Goal: Information Seeking & Learning: Learn about a topic

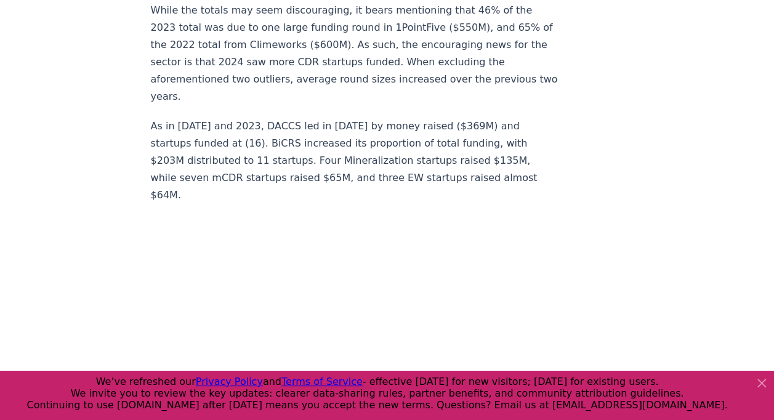
scroll to position [11779, 0]
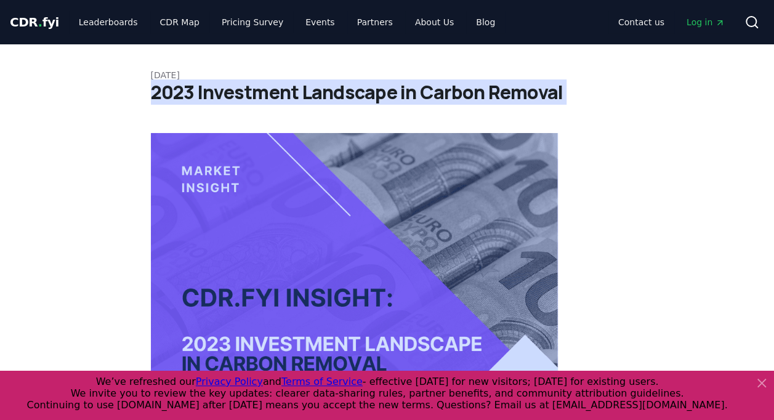
scroll to position [42, 0]
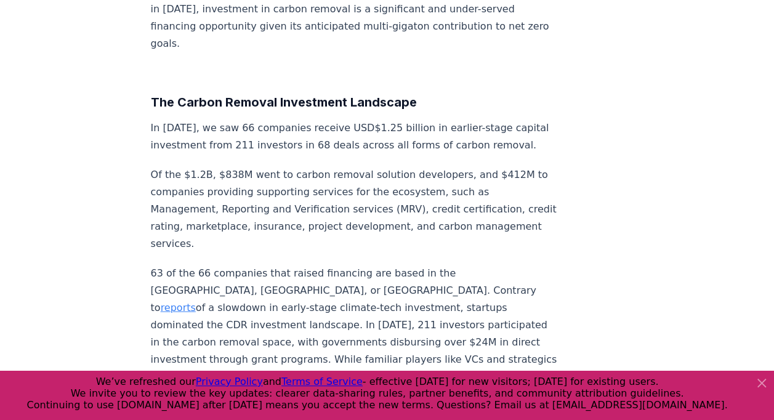
scroll to position [1117, 0]
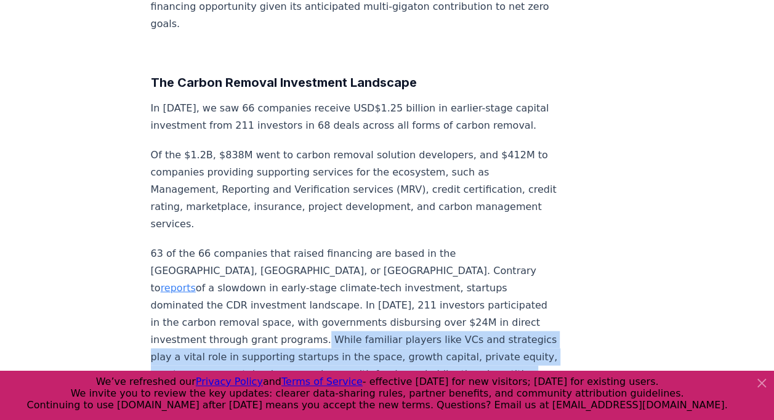
drag, startPoint x: 461, startPoint y: 318, endPoint x: 457, endPoint y: 271, distance: 46.9
click at [457, 271] on p "63 of the 66 companies that raised financing are based in the US, Canada, or Eu…" at bounding box center [355, 321] width 408 height 155
drag, startPoint x: 457, startPoint y: 271, endPoint x: 454, endPoint y: 300, distance: 29.7
click at [454, 300] on p "63 of the 66 companies that raised financing are based in the US, Canada, or Eu…" at bounding box center [355, 321] width 408 height 155
click at [461, 313] on p "63 of the 66 companies that raised financing are based in the US, Canada, or Eu…" at bounding box center [355, 321] width 408 height 155
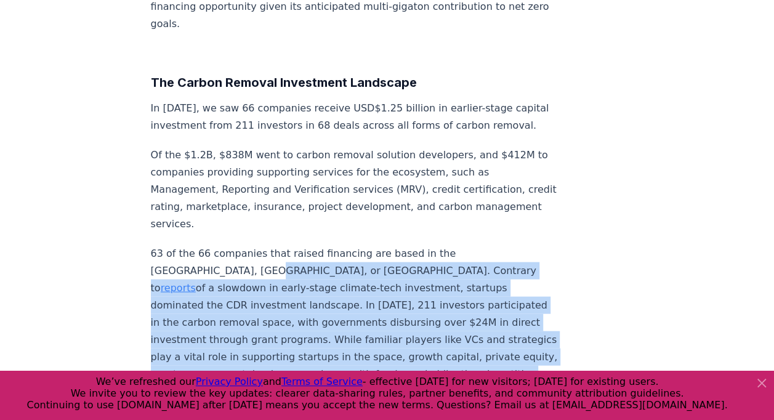
drag, startPoint x: 458, startPoint y: 314, endPoint x: 189, endPoint y: 217, distance: 286.1
click at [189, 244] on p "63 of the 66 companies that raised financing are based in the US, Canada, or Eu…" at bounding box center [355, 321] width 408 height 155
copy p "Contrary to reports of a slowdown in early-stage climate-tech investment, start…"
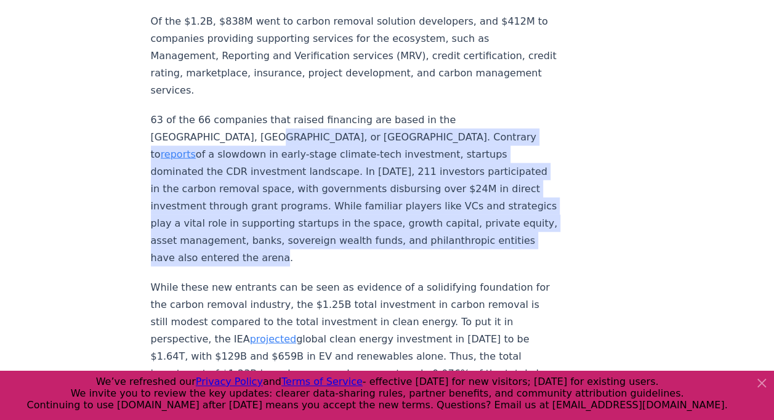
scroll to position [1250, 0]
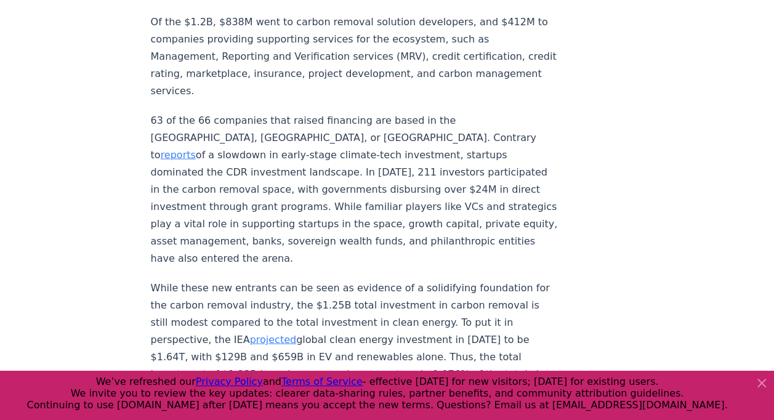
click at [483, 280] on p "While these new entrants can be seen as evidence of a solidifying foundation fo…" at bounding box center [355, 357] width 408 height 155
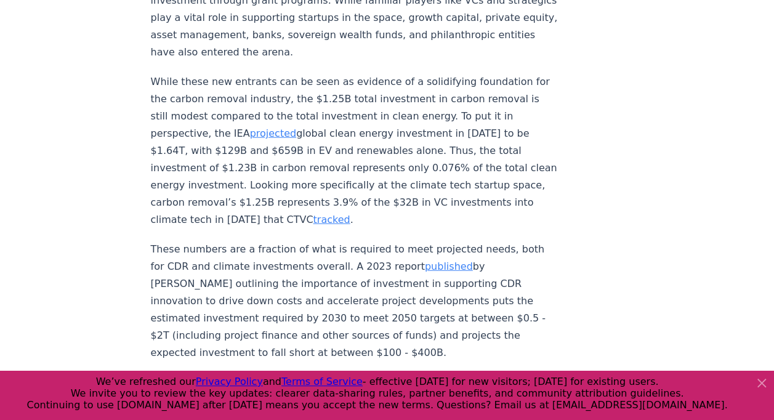
scroll to position [1457, 0]
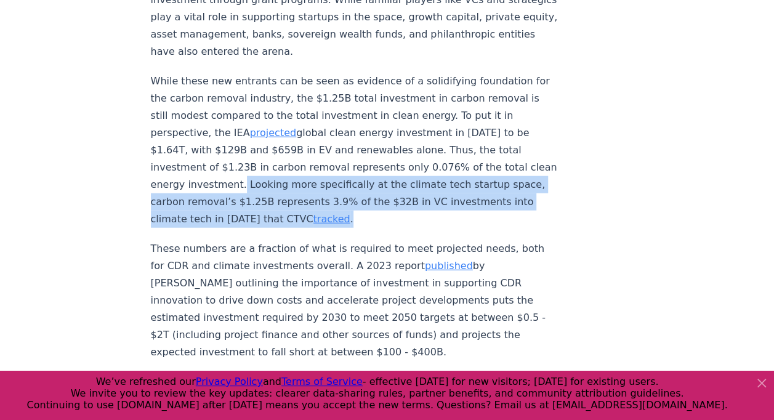
drag, startPoint x: 354, startPoint y: 147, endPoint x: 266, endPoint y: 115, distance: 93.7
click at [266, 115] on p "While these new entrants can be seen as evidence of a solidifying foundation fo…" at bounding box center [355, 150] width 408 height 155
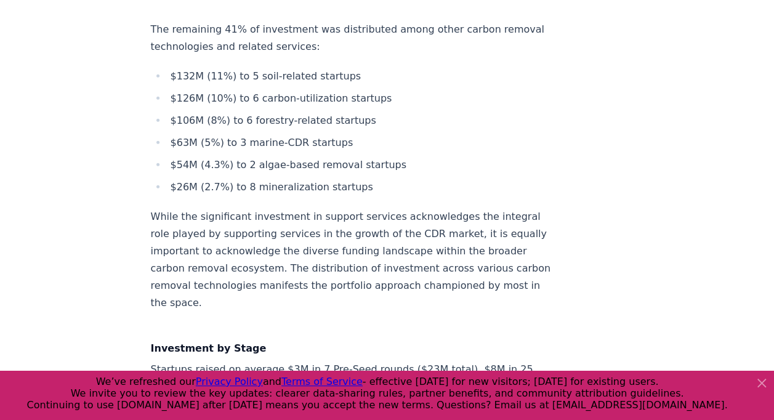
scroll to position [3988, 0]
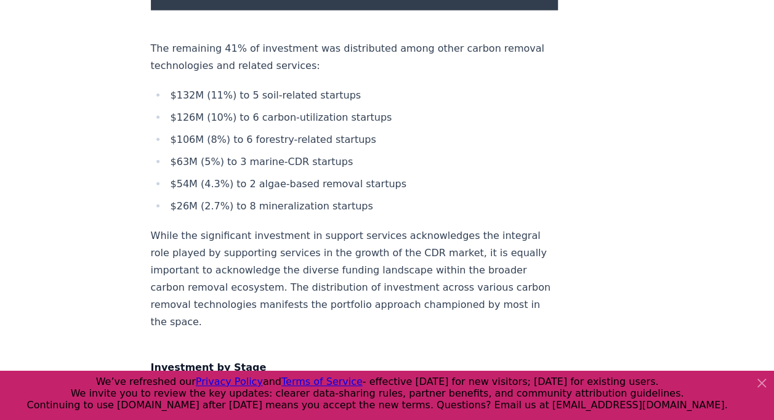
drag, startPoint x: 147, startPoint y: 103, endPoint x: 253, endPoint y: 145, distance: 113.6
copy p "Startups raised on average $3M in 7 Pre-Seed rounds ($23M total), $8M in 25 See…"
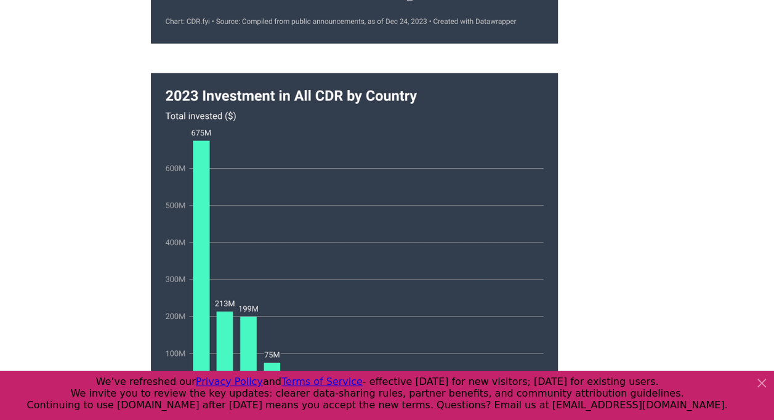
scroll to position [6312, 0]
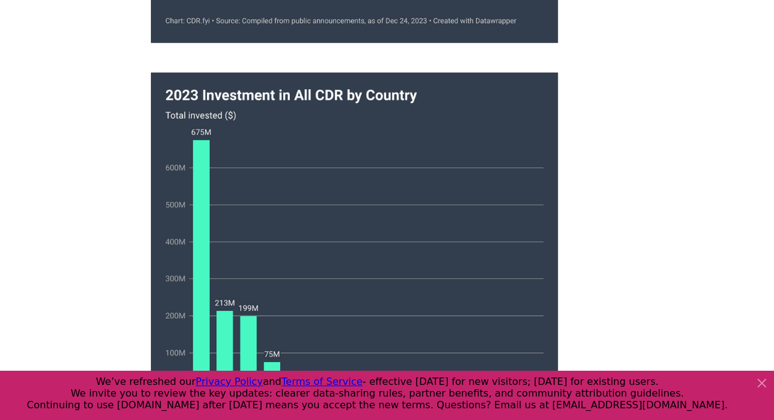
drag, startPoint x: 426, startPoint y: 108, endPoint x: 414, endPoint y: 244, distance: 136.0
copy p "The most active investors were Lowercarbon Capital, Counteract, Carbon Removal …"
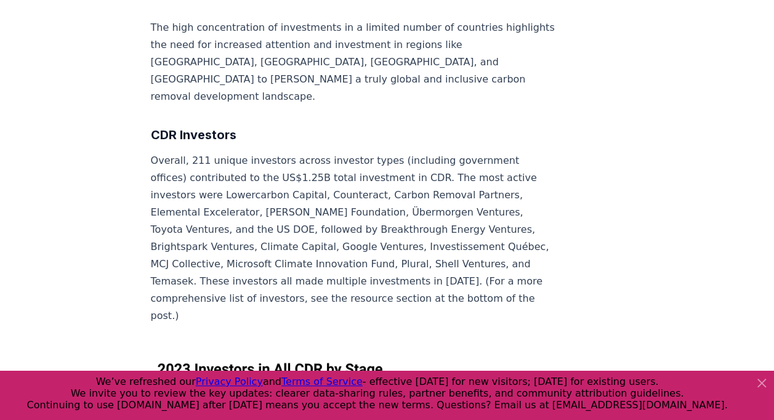
scroll to position [6805, 0]
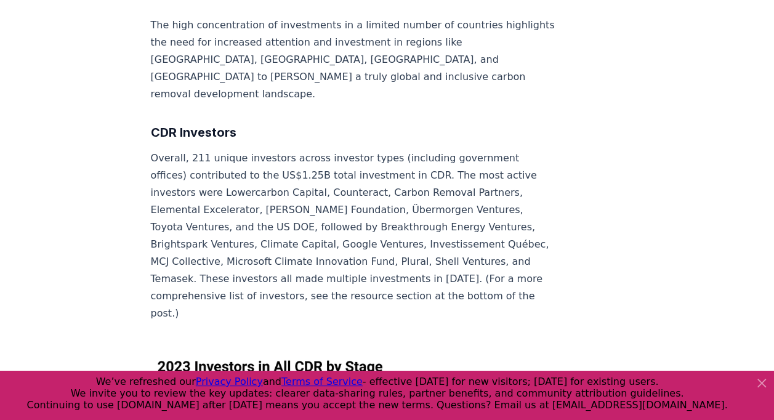
drag, startPoint x: 246, startPoint y: 156, endPoint x: 150, endPoint y: 103, distance: 109.1
copy p "The landscape is characterized by a mix of venture capitalists (VCs), corporate…"
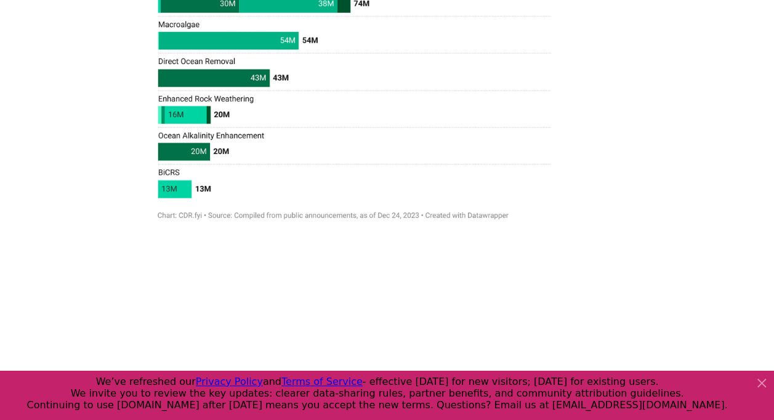
scroll to position [7991, 0]
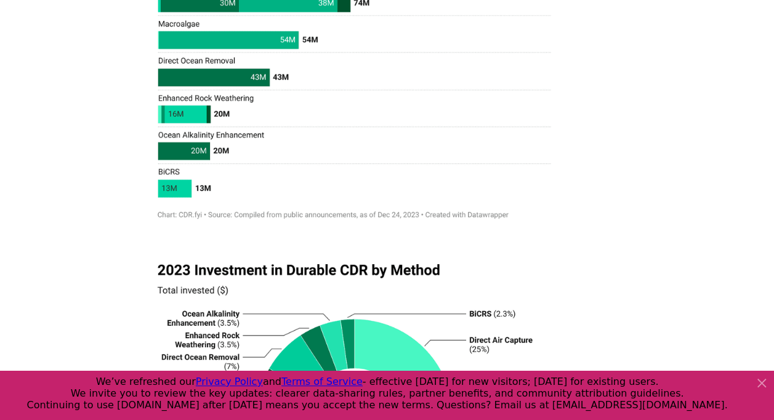
drag, startPoint x: 193, startPoint y: 137, endPoint x: 150, endPoint y: 87, distance: 65.0
copy p "To assemble this summary, we relied on publicly available sources such as deals…"
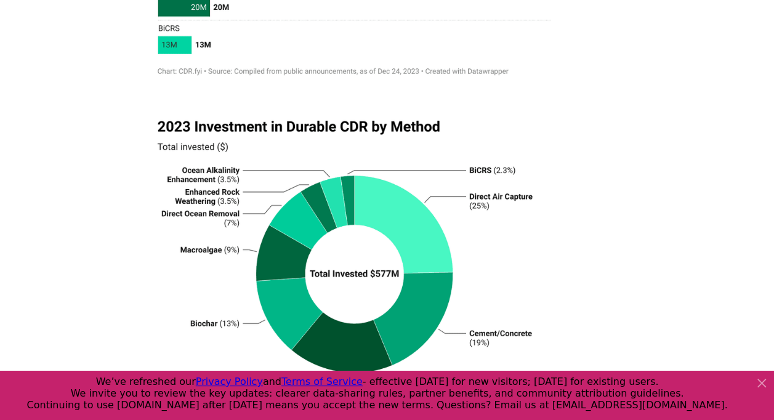
scroll to position [8200, 0]
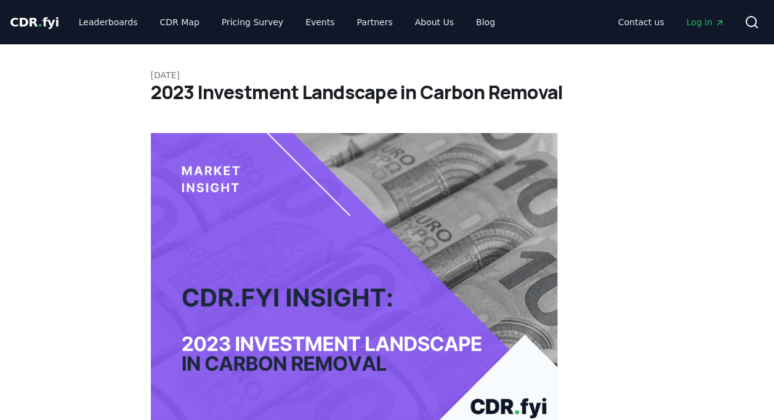
scroll to position [8200, 0]
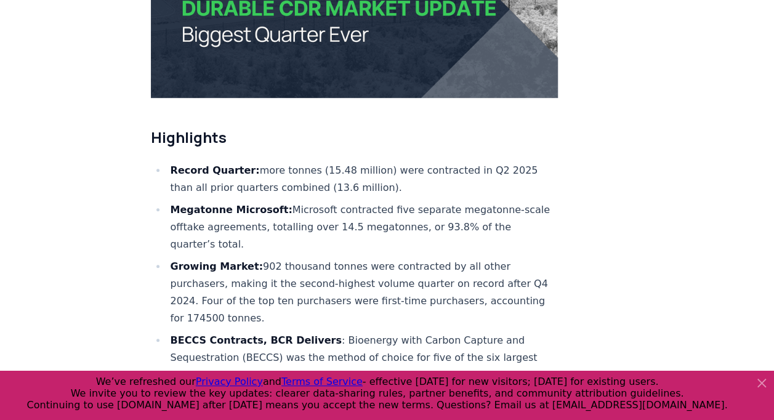
scroll to position [363, 0]
drag, startPoint x: 238, startPoint y: 205, endPoint x: 281, endPoint y: 174, distance: 52.8
click at [281, 201] on li "Megatonne Microsoft: Microsoft contracted five separate megatonne-scale offtake…" at bounding box center [363, 227] width 392 height 52
copy li "Microsoft contracted five separate megatonne-scale offtake agreements, totallin…"
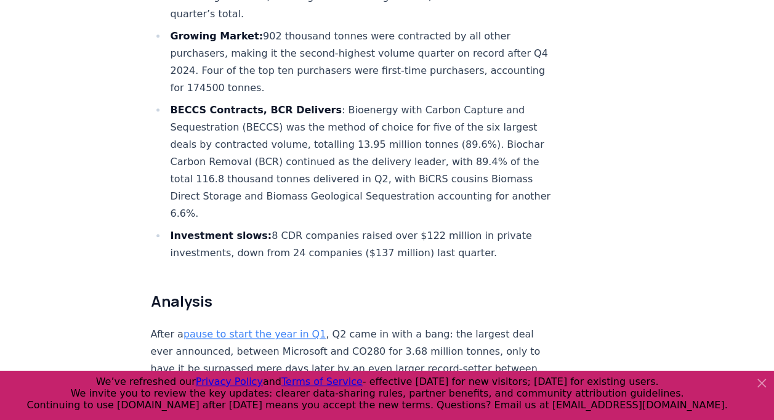
scroll to position [600, 0]
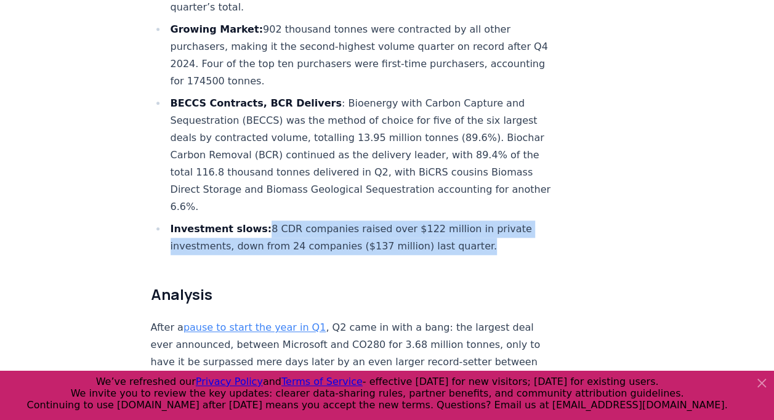
drag, startPoint x: 259, startPoint y: 188, endPoint x: 463, endPoint y: 209, distance: 205.4
click at [463, 220] on li "Investment slows: 8 CDR companies raised over $122 million in private investmen…" at bounding box center [363, 237] width 392 height 34
copy li "8 CDR companies raised over $122 million in private investments, down from 24 c…"
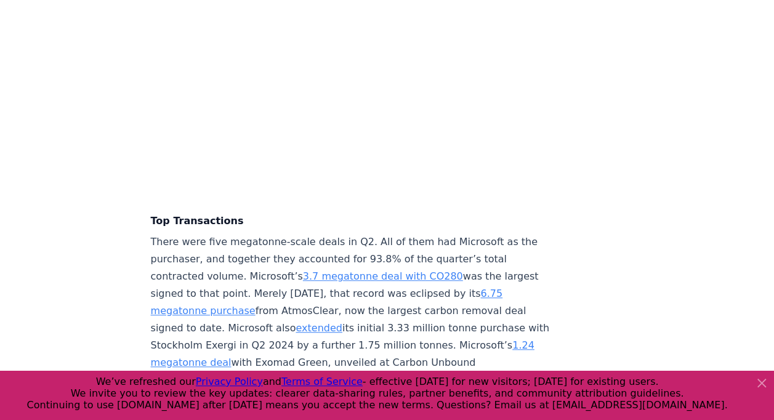
scroll to position [2687, 0]
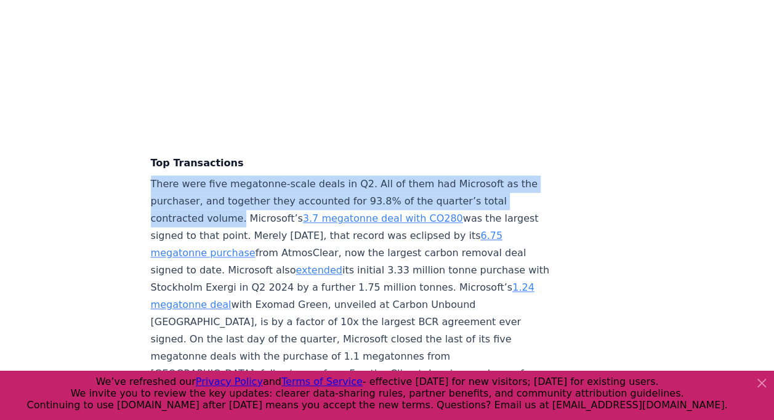
drag, startPoint x: 149, startPoint y: 158, endPoint x: 236, endPoint y: 194, distance: 94.7
copy p "There were five megatonne-scale deals in Q2. All of them had Microsoft as the p…"
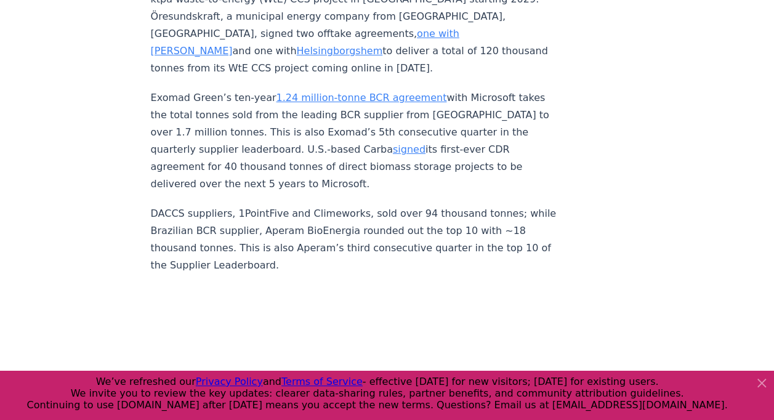
scroll to position [4562, 0]
drag, startPoint x: 571, startPoint y: 155, endPoint x: 552, endPoint y: 160, distance: 19.7
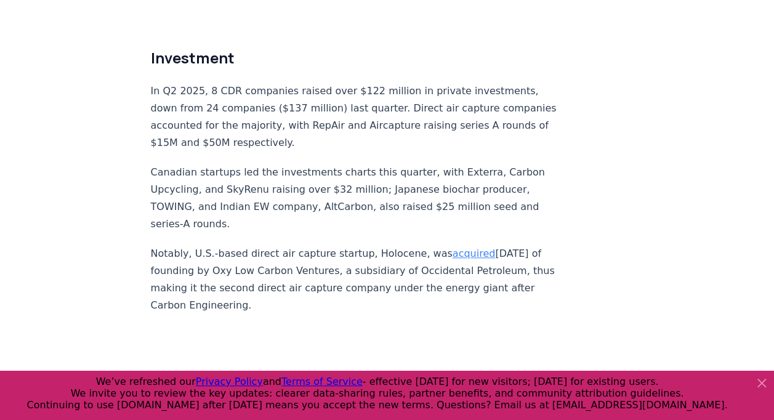
scroll to position [7363, 0]
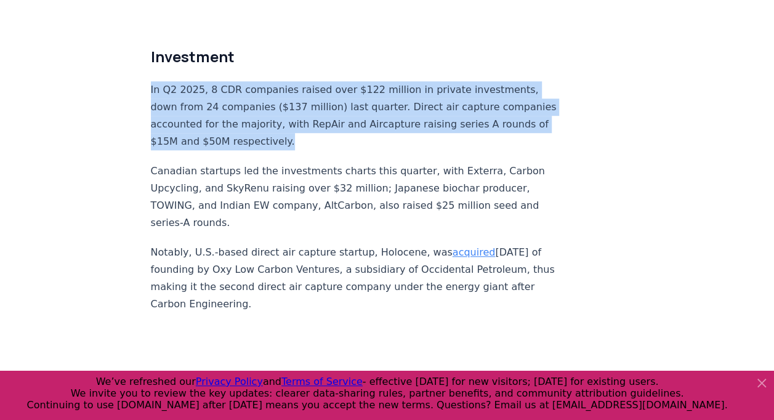
drag, startPoint x: 149, startPoint y: 48, endPoint x: 339, endPoint y: 102, distance: 197.2
copy p "In Q2 2025, 8 CDR companies raised over $122 million in private investments, do…"
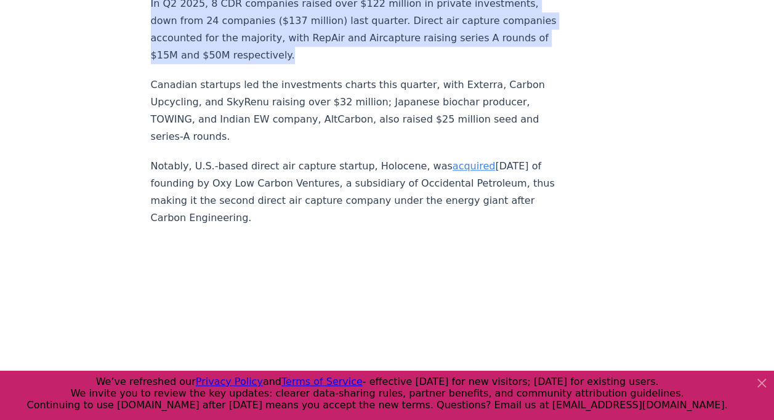
scroll to position [7447, 0]
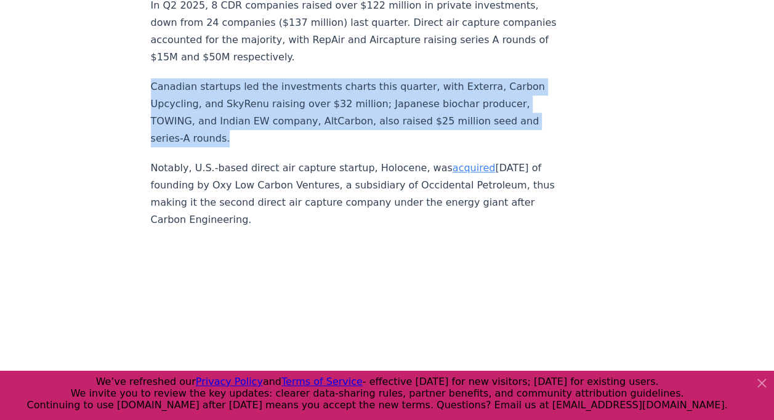
drag, startPoint x: 153, startPoint y: 49, endPoint x: 249, endPoint y: 105, distance: 110.9
click at [249, 105] on p "Canadian startups led the investments charts this quarter, with Exterra, Carbon…" at bounding box center [355, 112] width 408 height 69
copy p "Canadian startups led the investments charts this quarter, with Exterra, Carbon…"
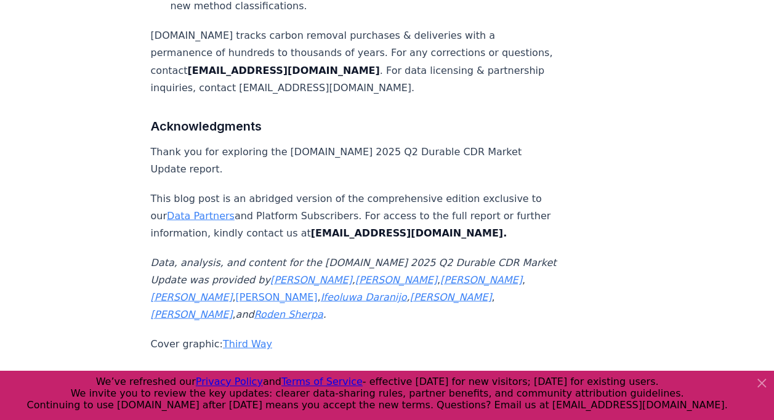
scroll to position [8062, 0]
